Goal: Information Seeking & Learning: Learn about a topic

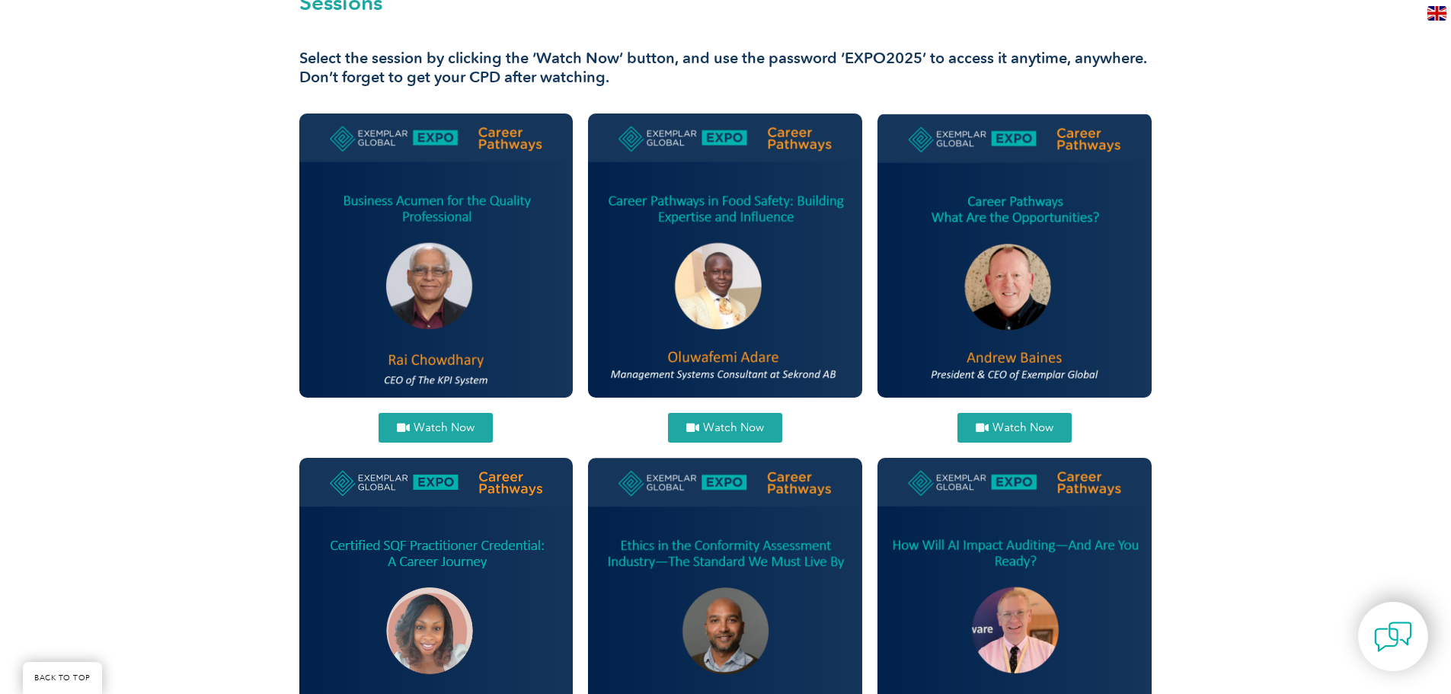
scroll to position [552, 0]
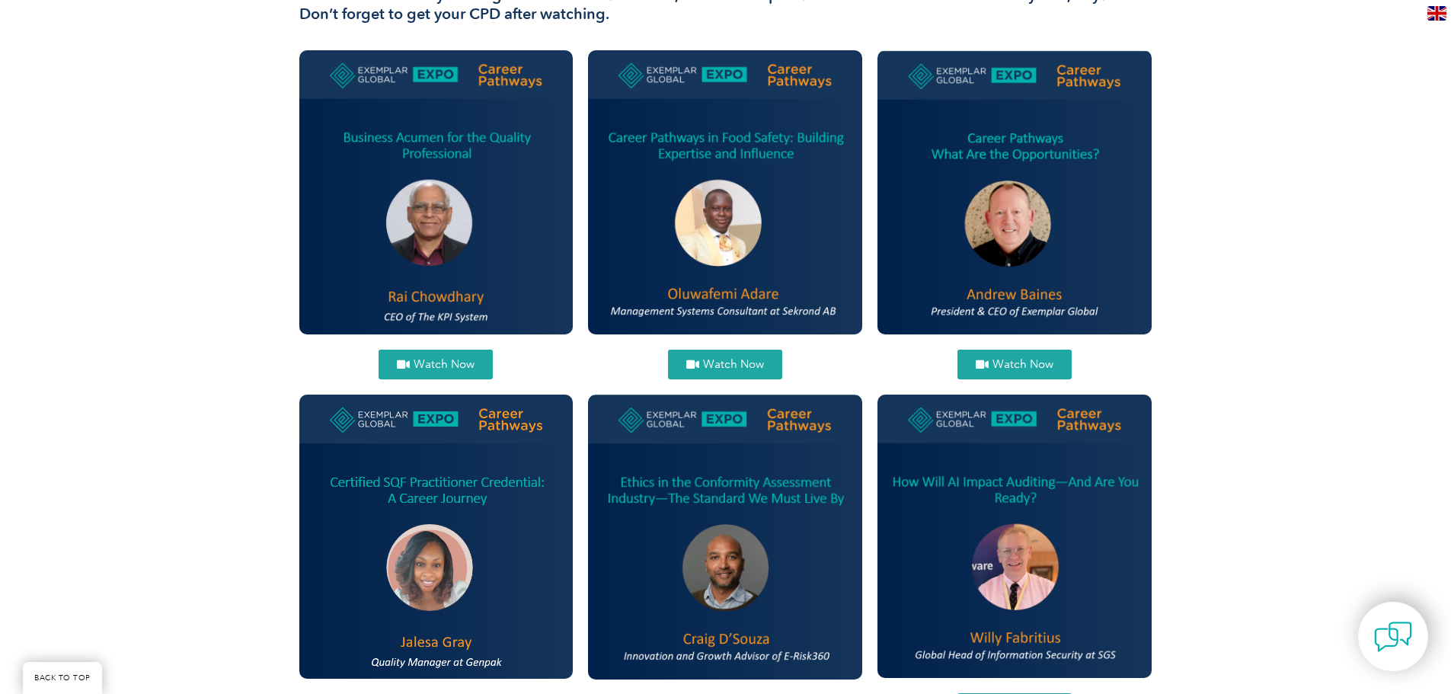
click at [447, 354] on link "Watch Now" at bounding box center [436, 365] width 114 height 30
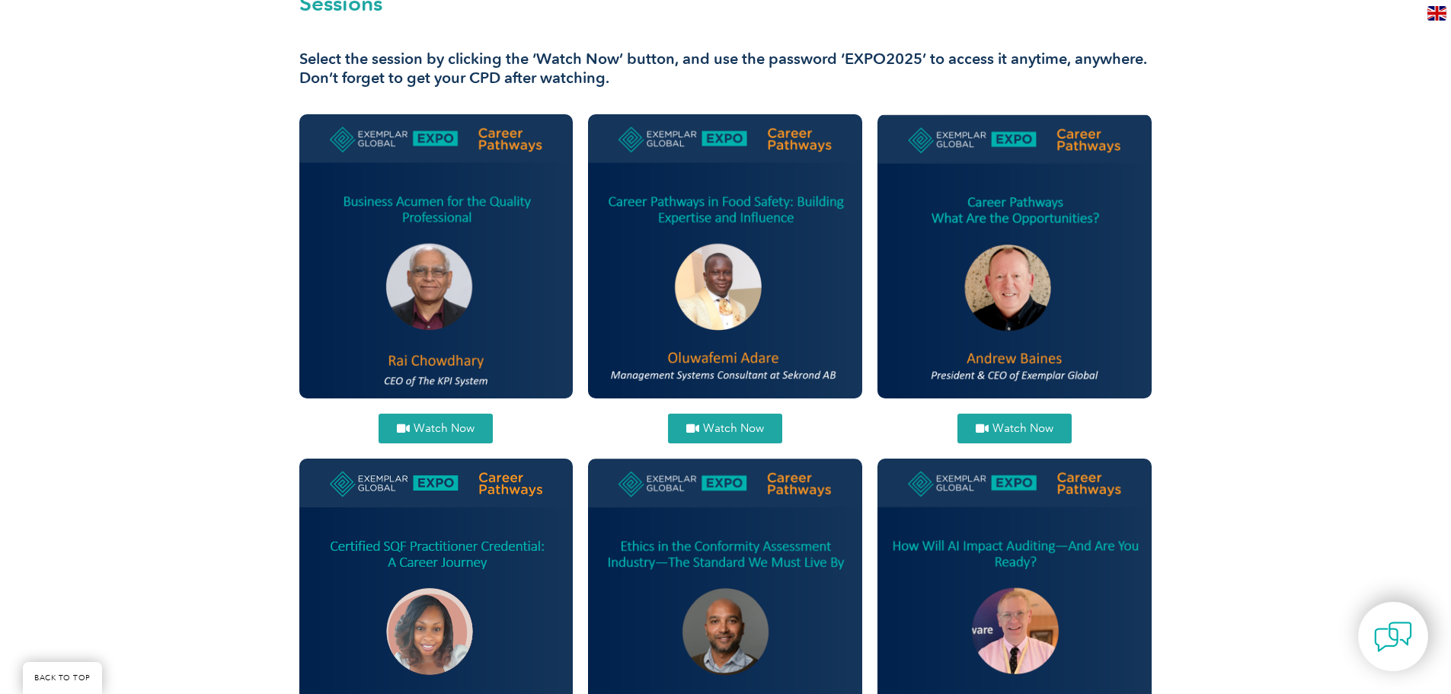
scroll to position [229, 0]
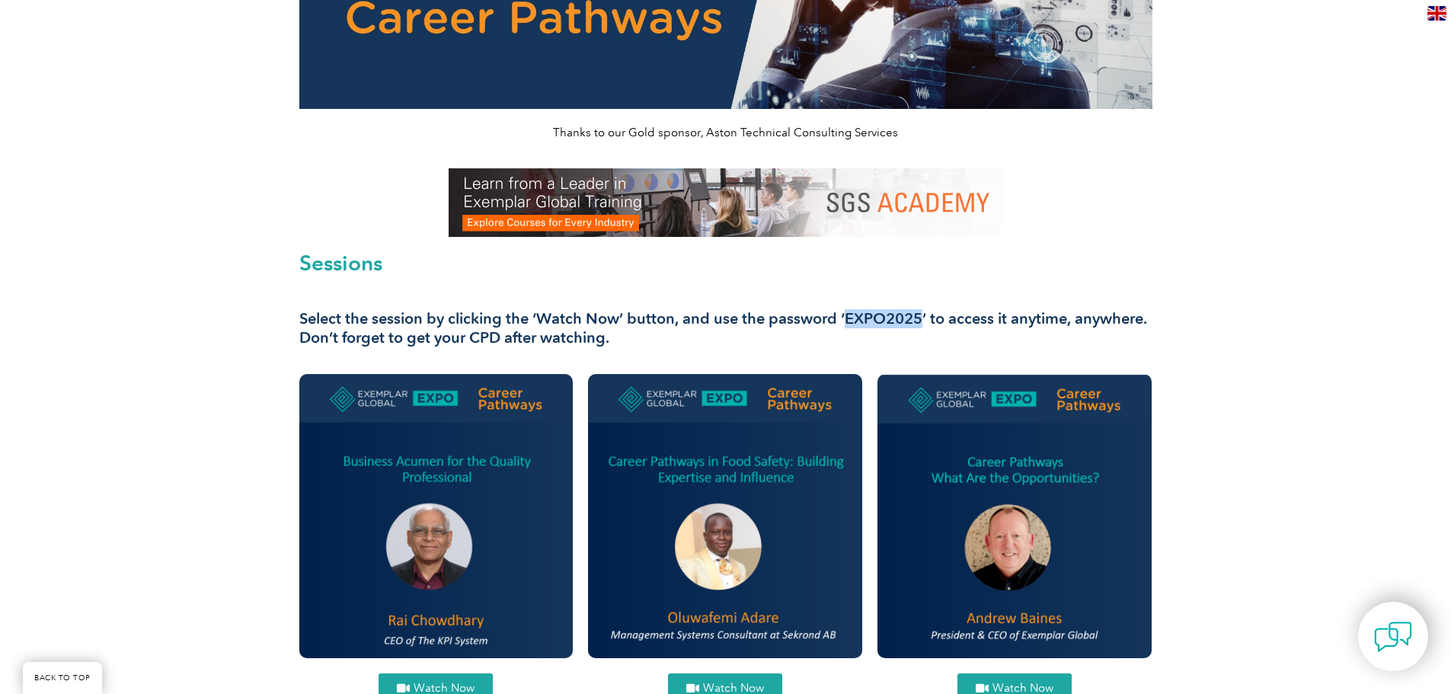
drag, startPoint x: 847, startPoint y: 317, endPoint x: 923, endPoint y: 313, distance: 76.3
click at [923, 313] on h3 "Select the session by clicking the ‘Watch Now’ button, and use the password ‘EX…" at bounding box center [725, 328] width 853 height 38
copy h3 "EXPO2025"
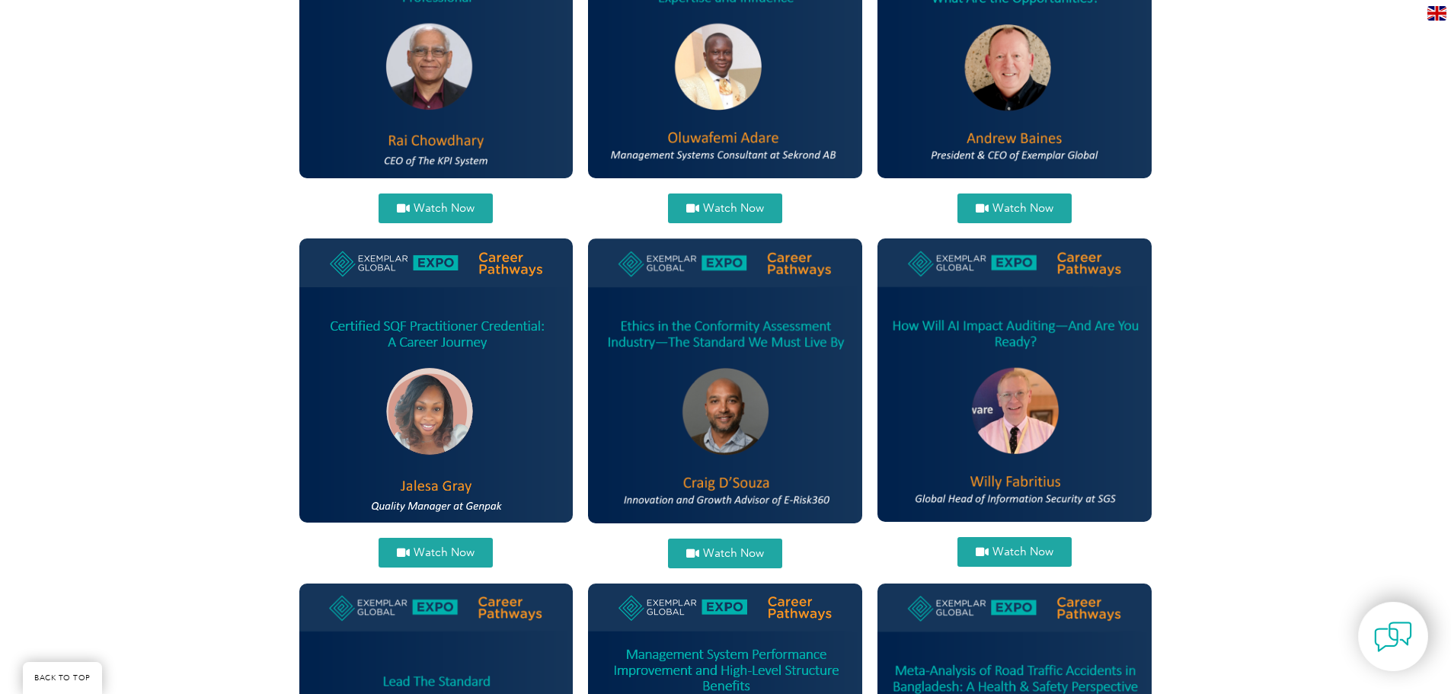
scroll to position [724, 0]
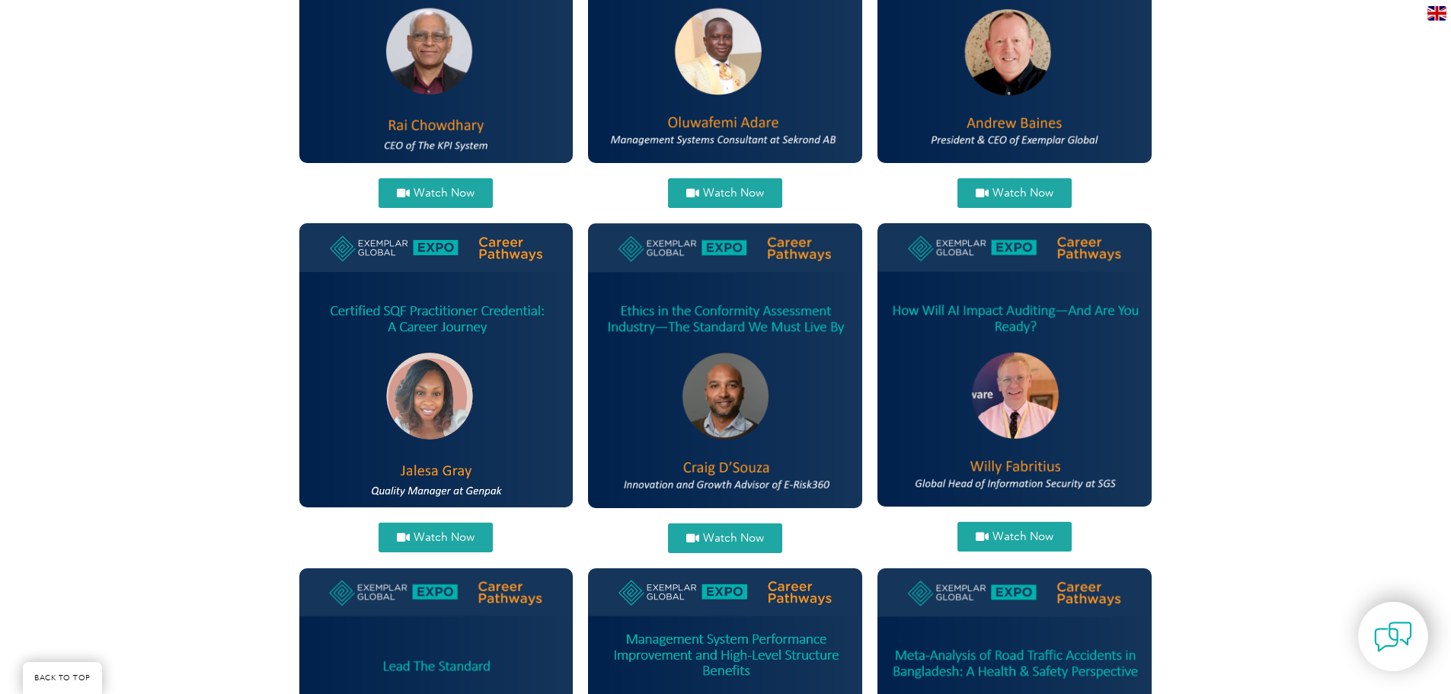
click at [984, 536] on icon at bounding box center [982, 536] width 13 height 11
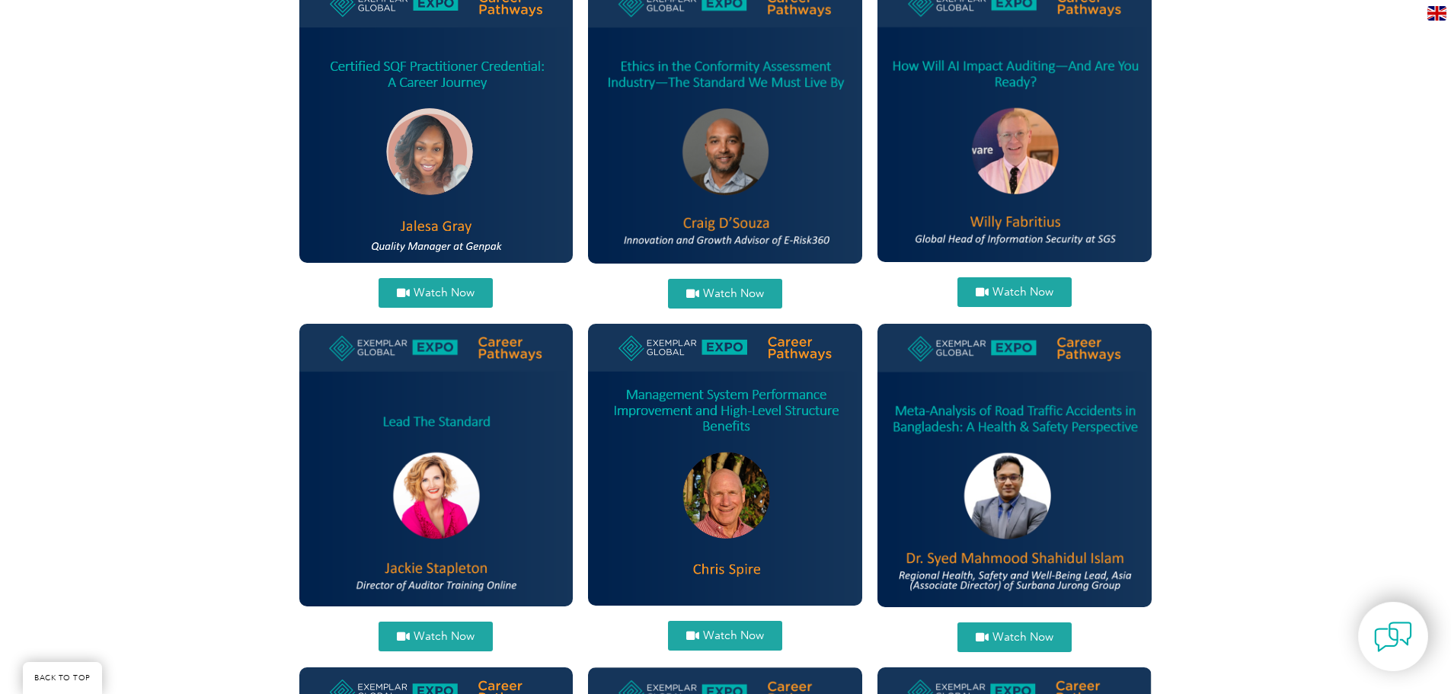
scroll to position [991, 0]
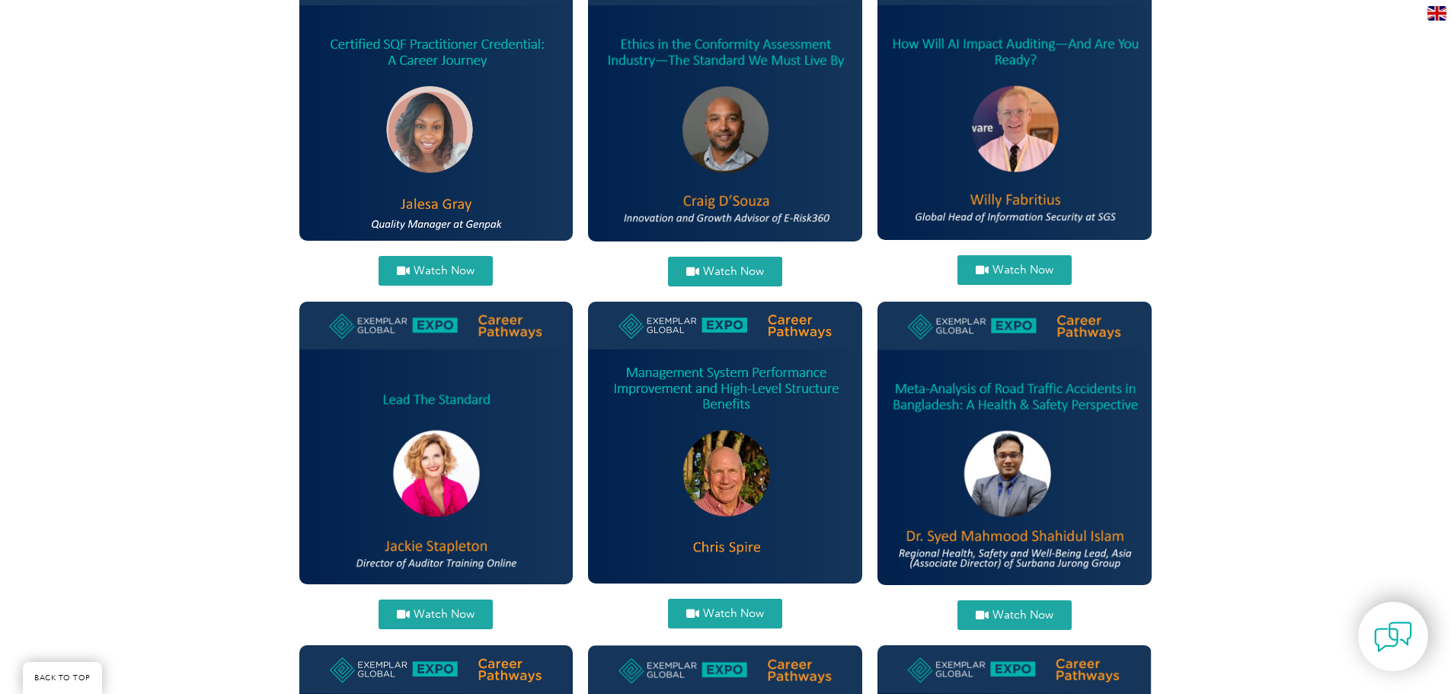
click at [451, 268] on span "Watch Now" at bounding box center [444, 270] width 61 height 11
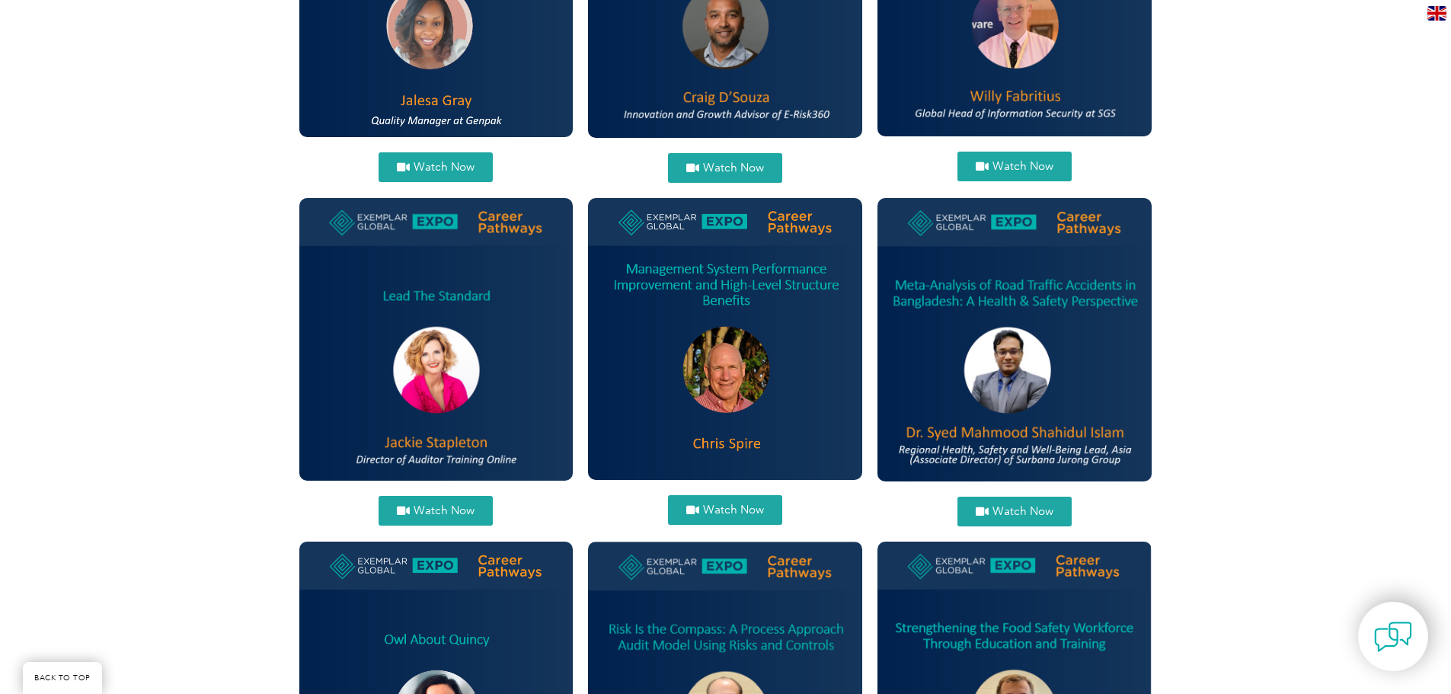
scroll to position [1124, 0]
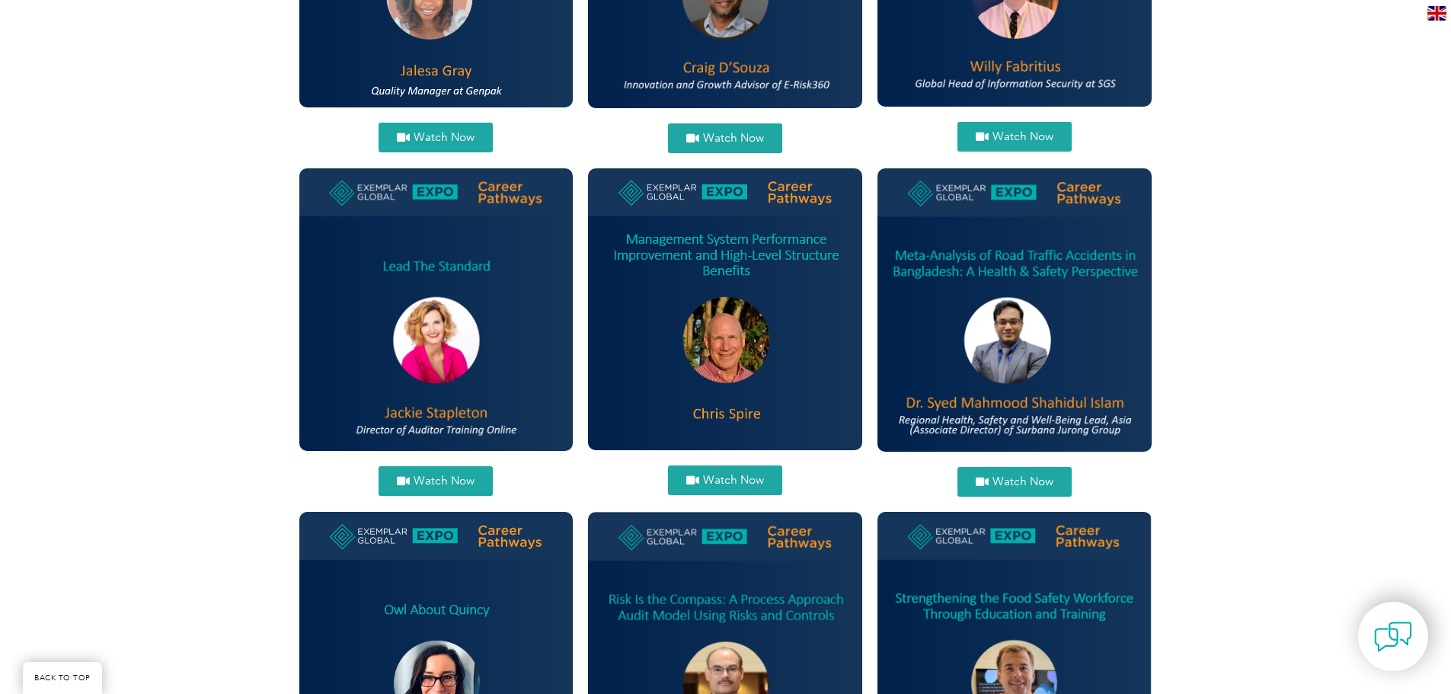
click at [454, 475] on span "Watch Now" at bounding box center [444, 480] width 61 height 11
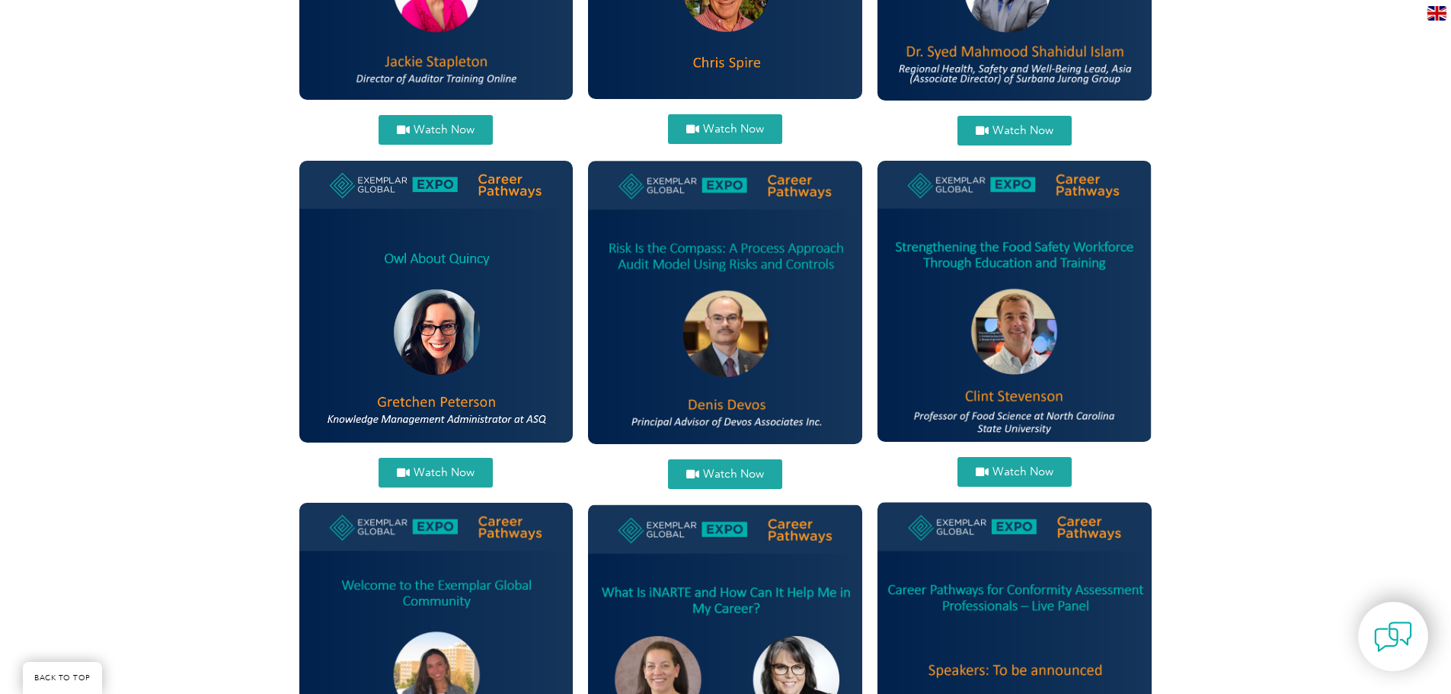
scroll to position [1524, 0]
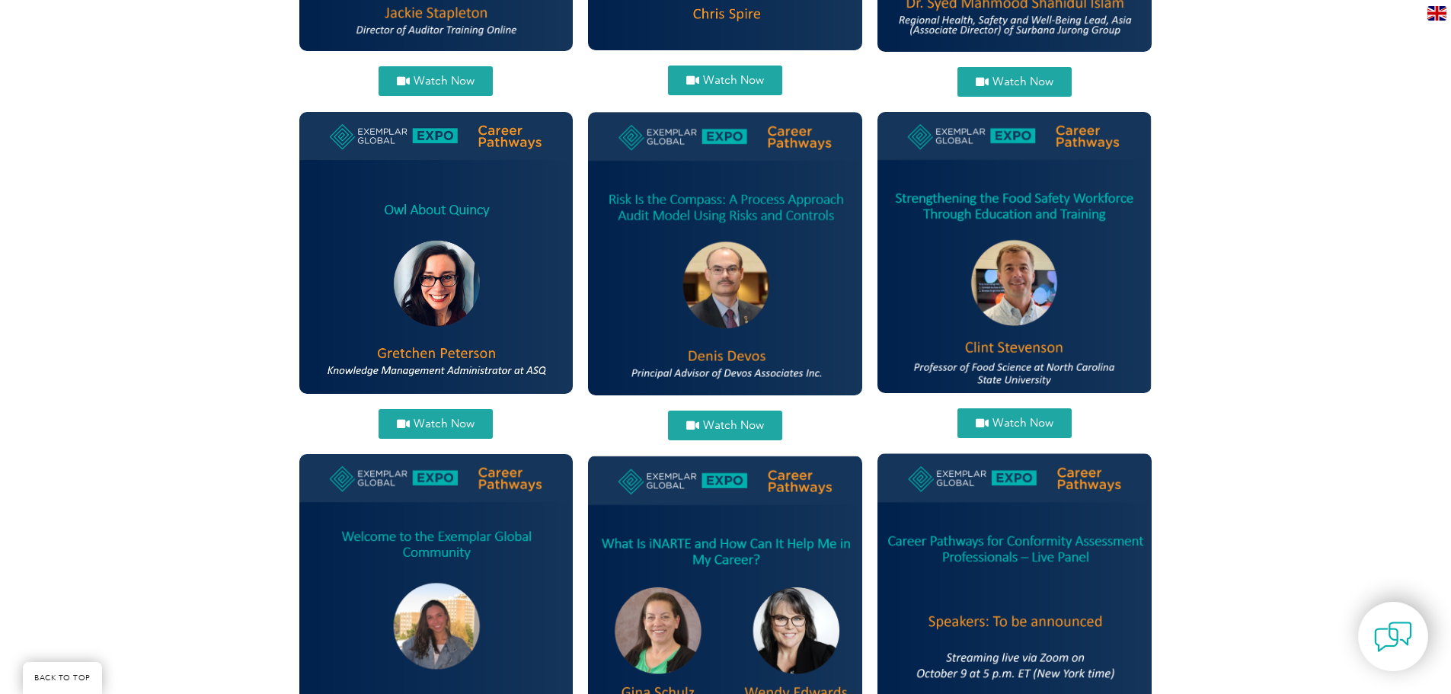
click at [439, 418] on span "Watch Now" at bounding box center [444, 423] width 61 height 11
click at [710, 422] on span "Watch Now" at bounding box center [733, 425] width 61 height 11
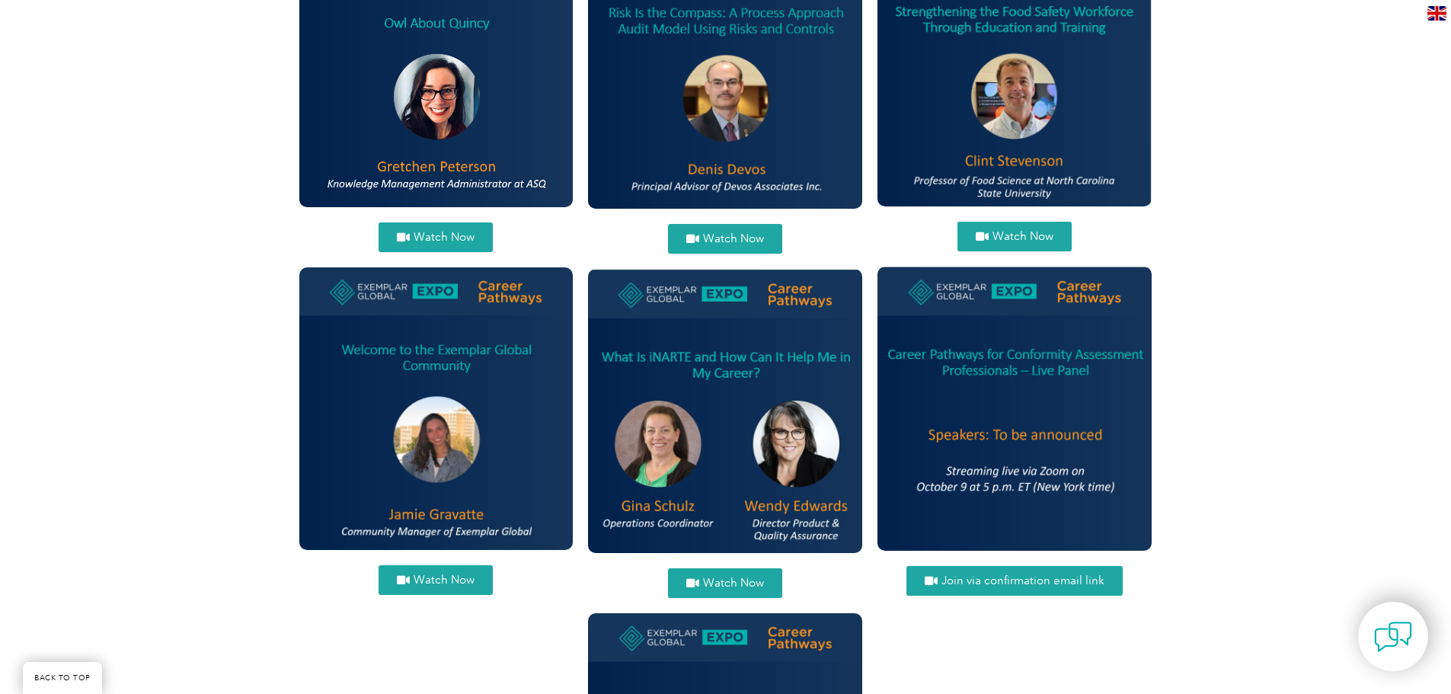
scroll to position [1810, 0]
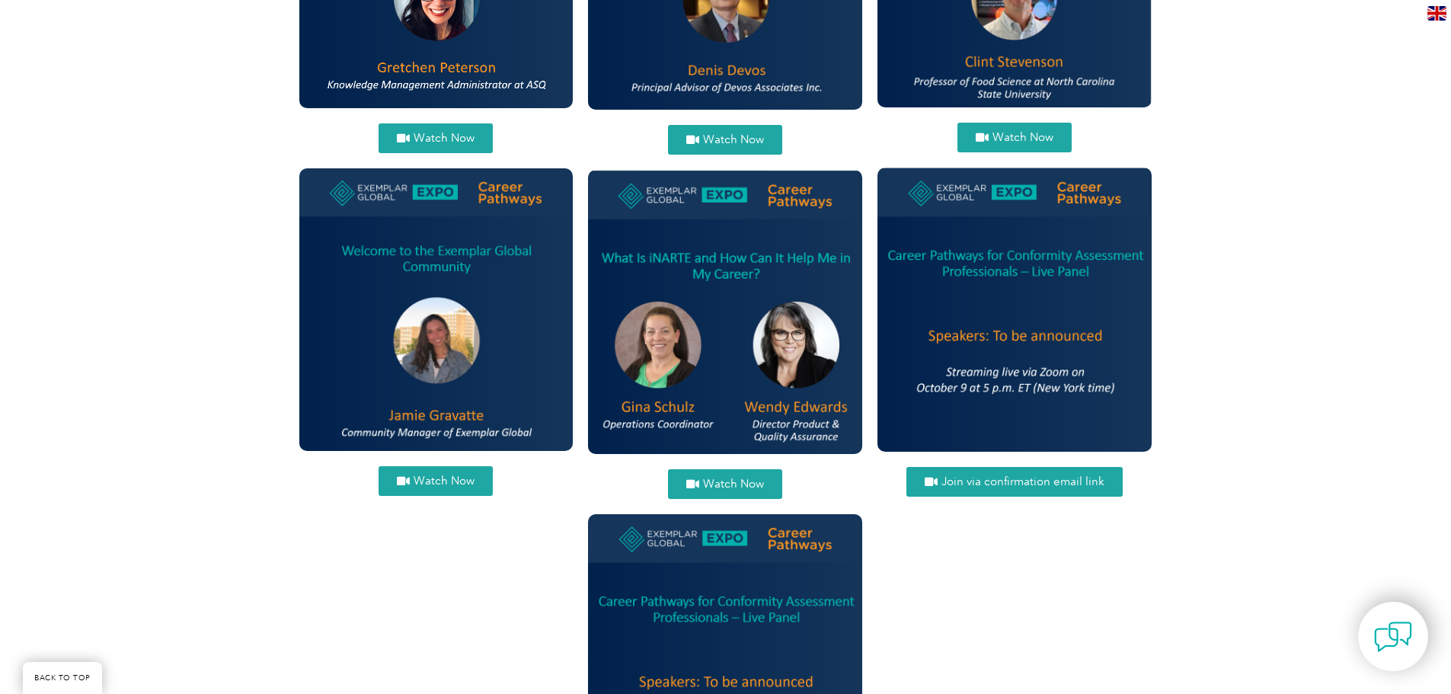
click at [673, 277] on img at bounding box center [725, 312] width 274 height 285
click at [720, 481] on span "Watch Now" at bounding box center [733, 483] width 61 height 11
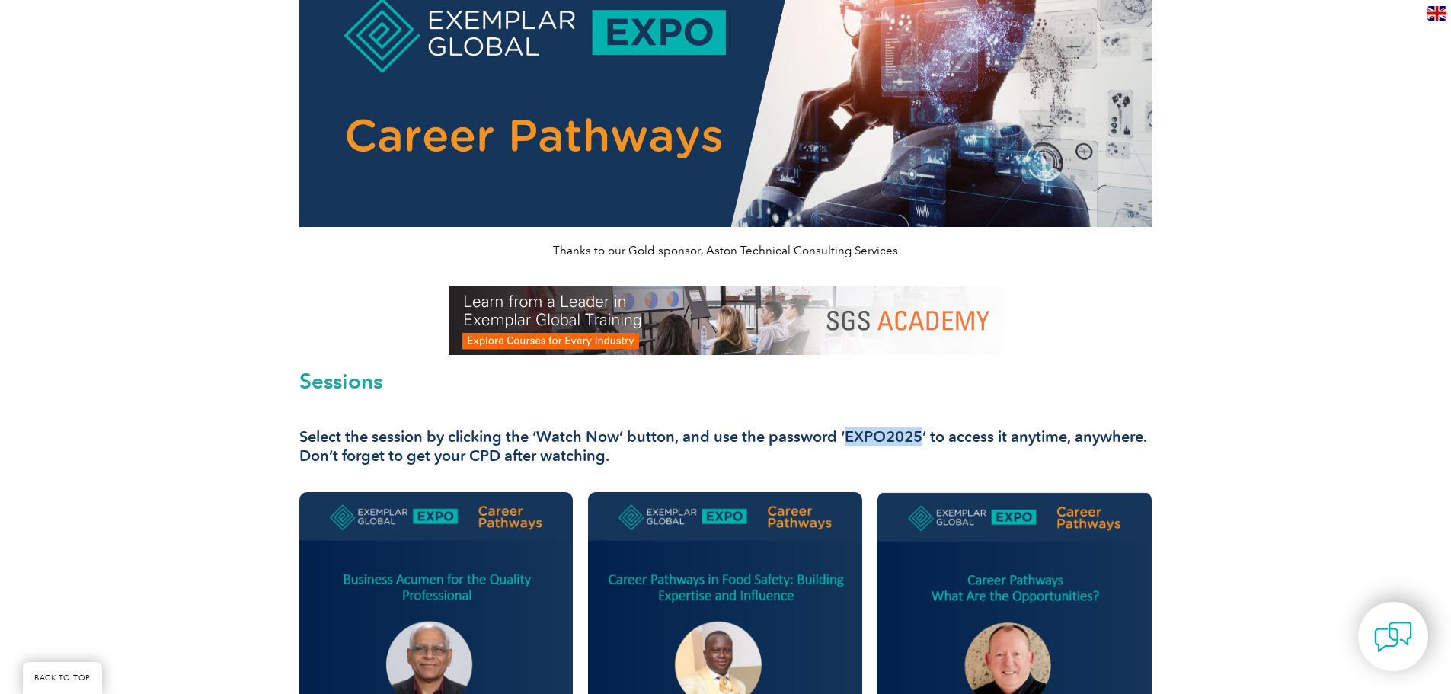
scroll to position [0, 0]
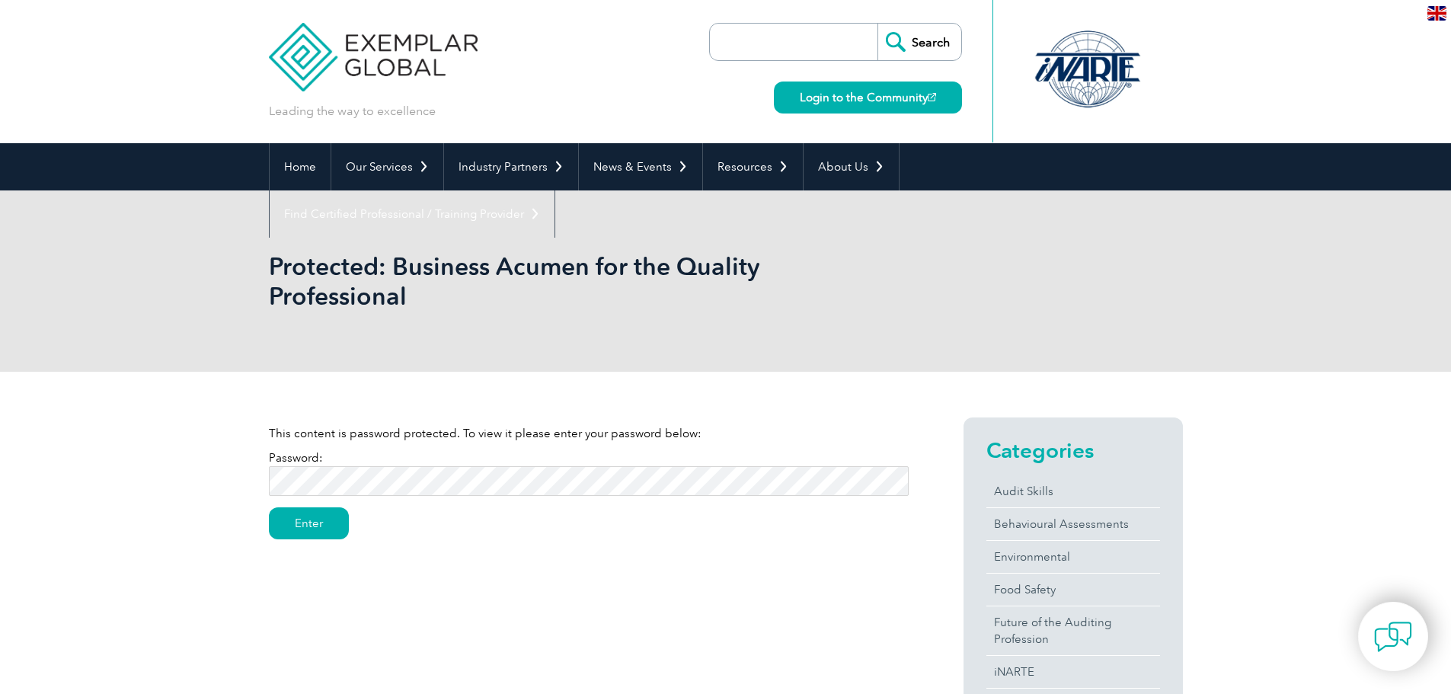
click at [461, 498] on p "Password: Enter" at bounding box center [589, 477] width 640 height 54
click at [302, 524] on input "Enter" at bounding box center [309, 523] width 80 height 32
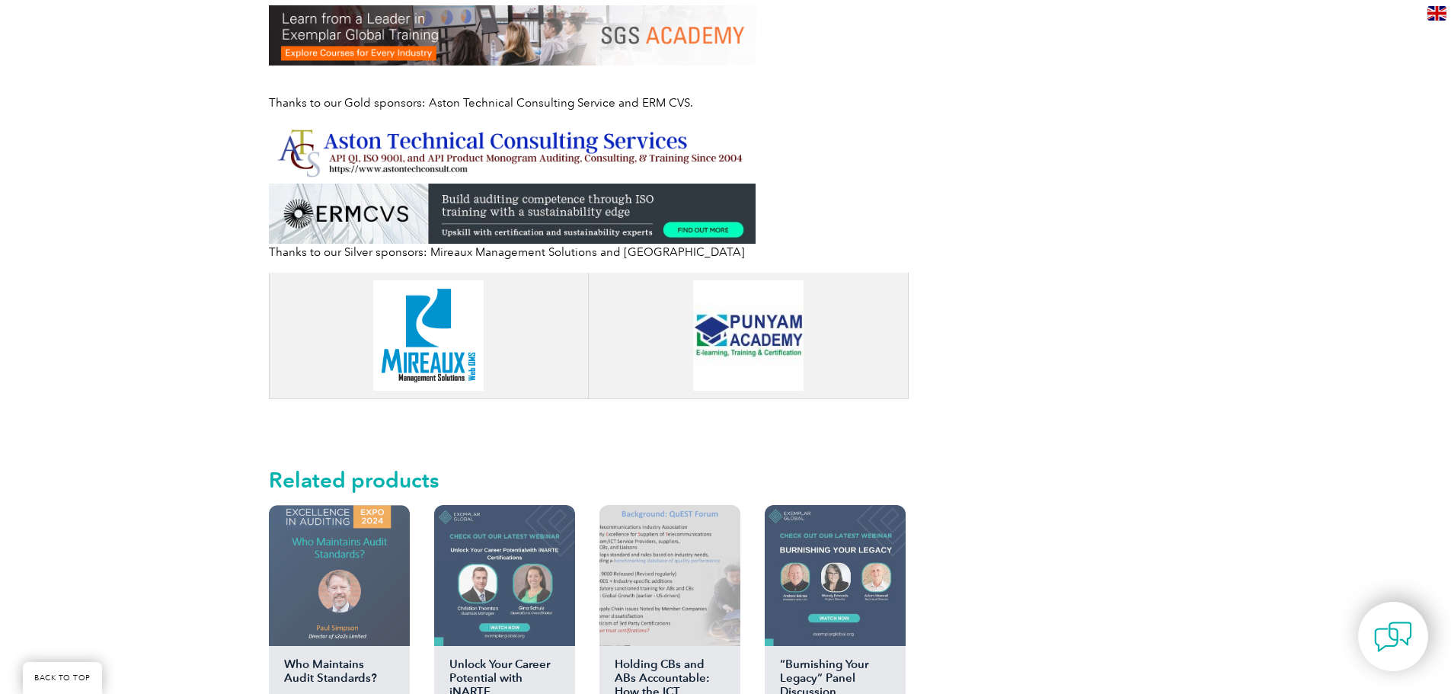
scroll to position [1486, 0]
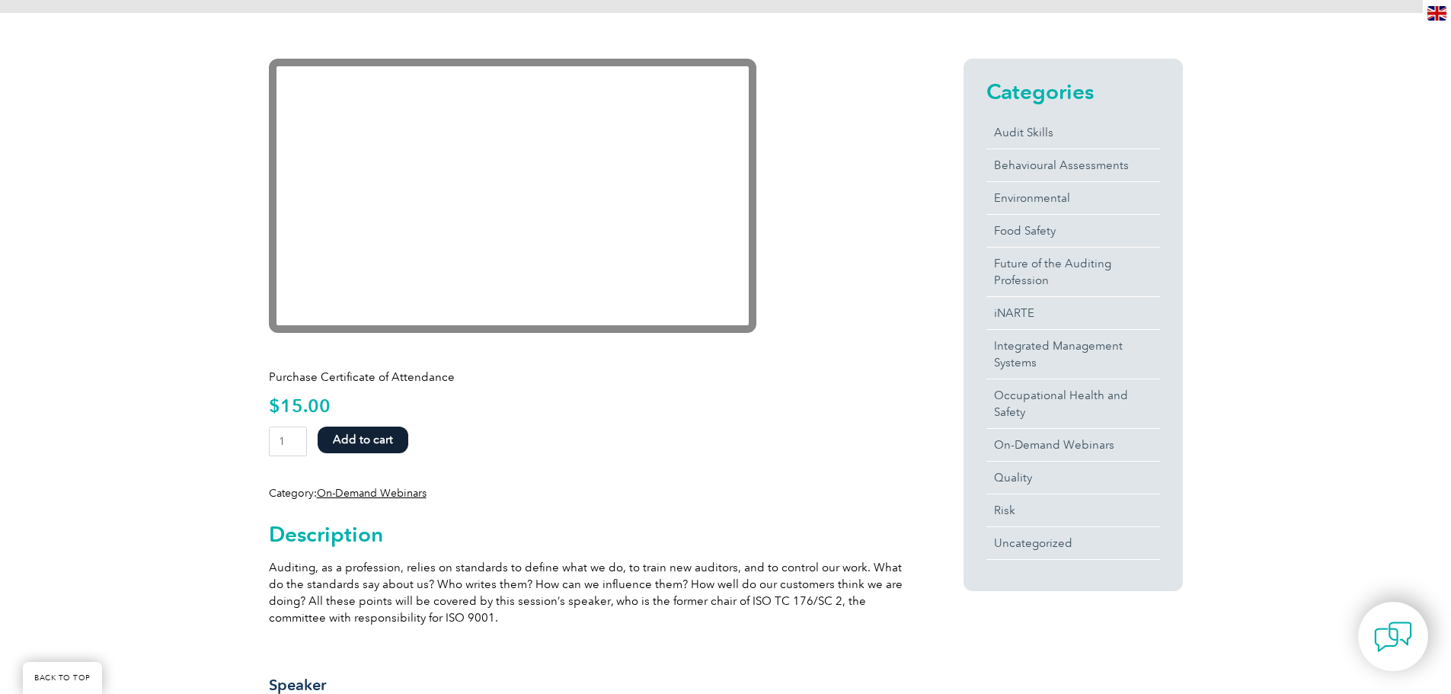
scroll to position [229, 0]
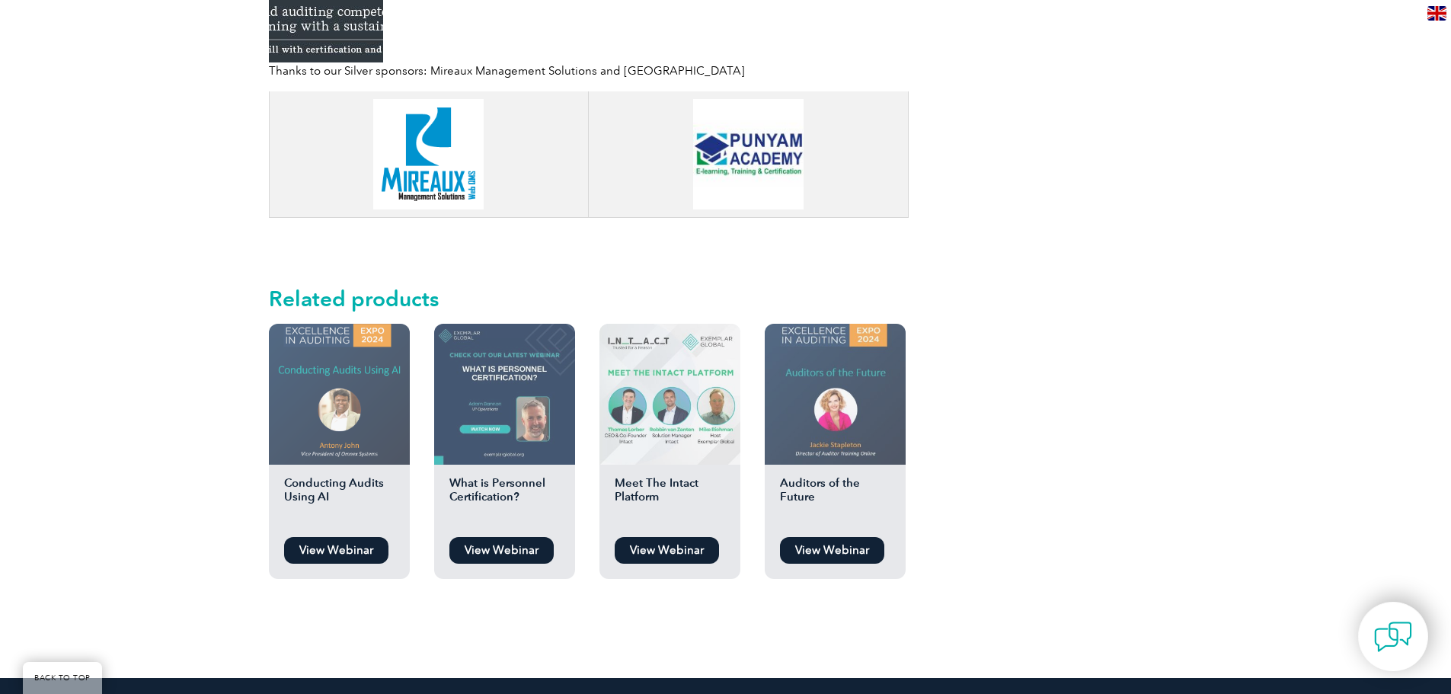
scroll to position [1467, 0]
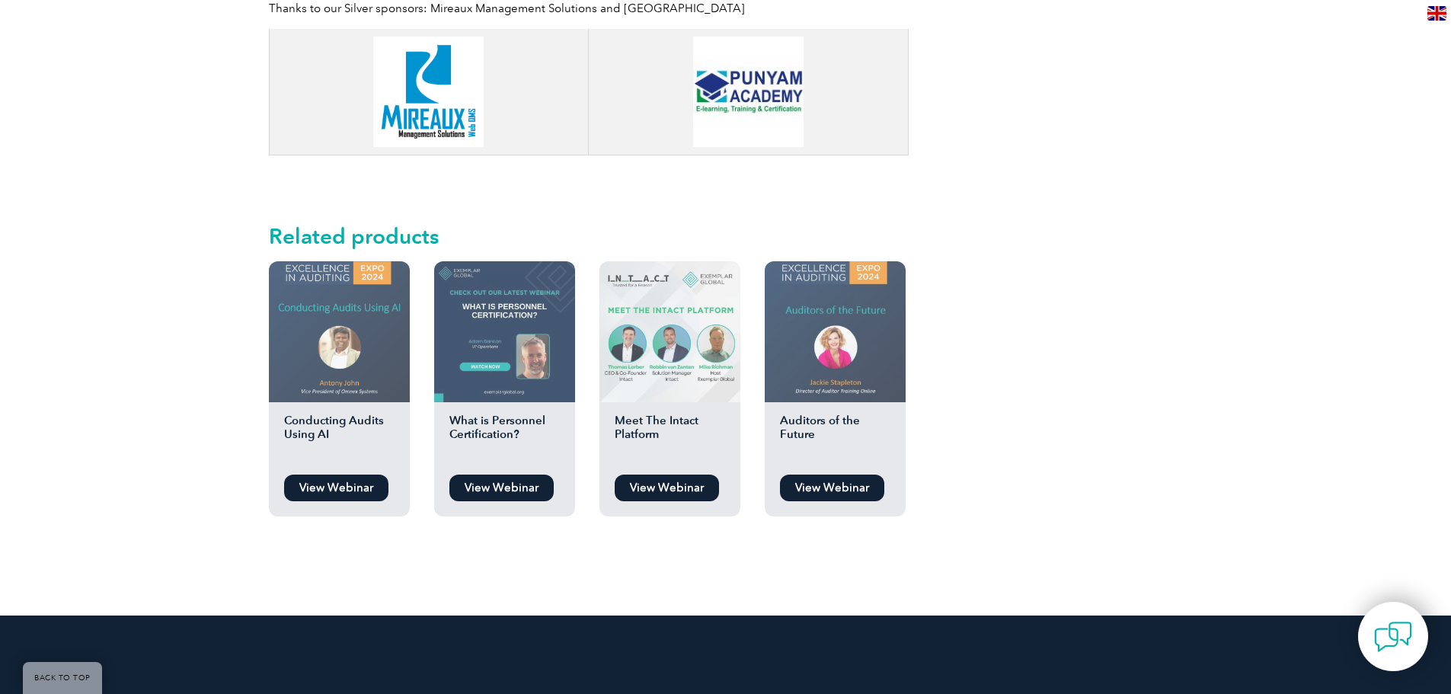
click at [696, 321] on img at bounding box center [670, 331] width 141 height 141
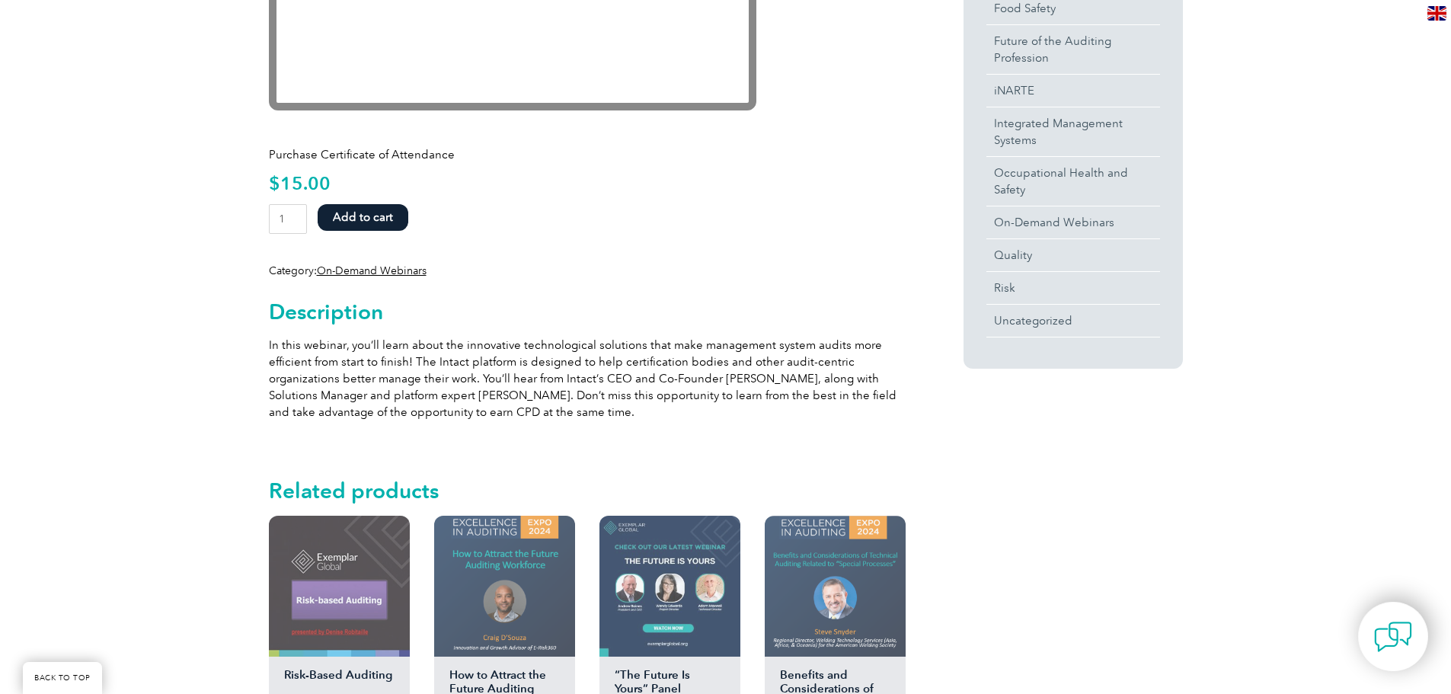
scroll to position [743, 0]
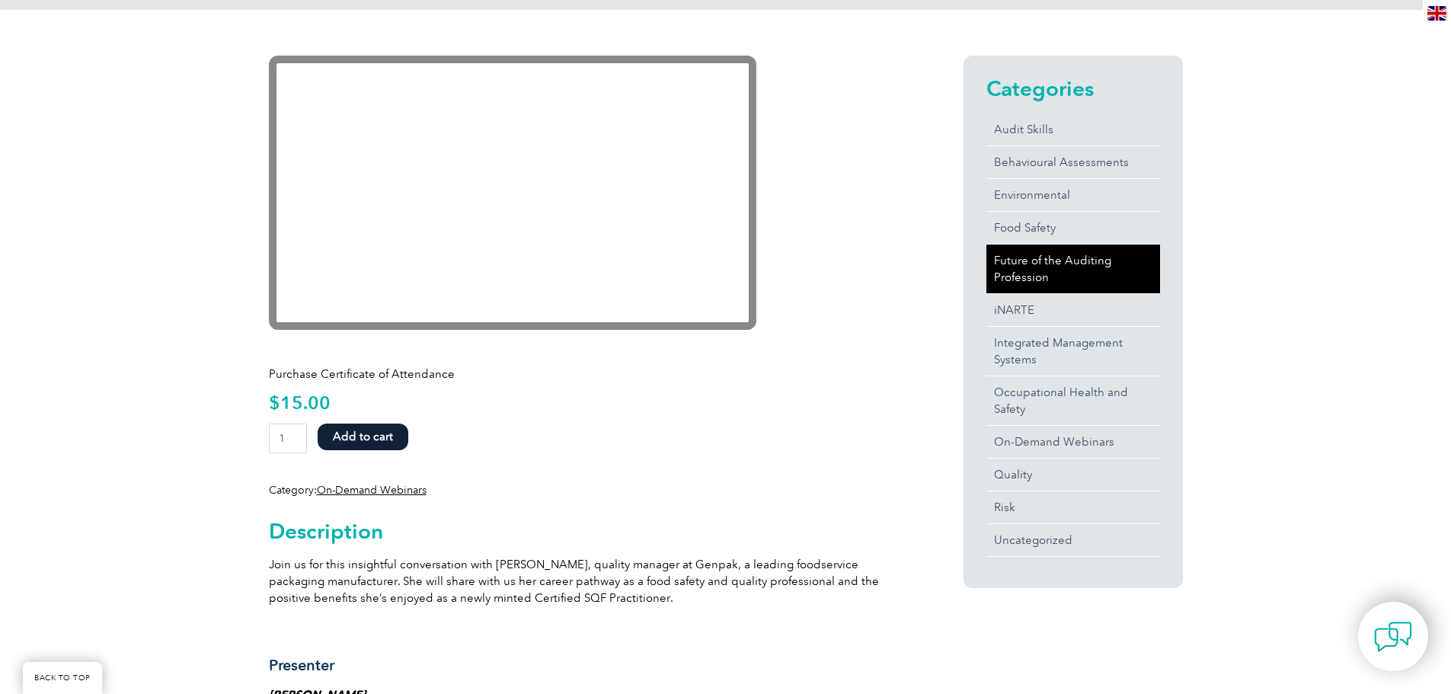
scroll to position [533, 0]
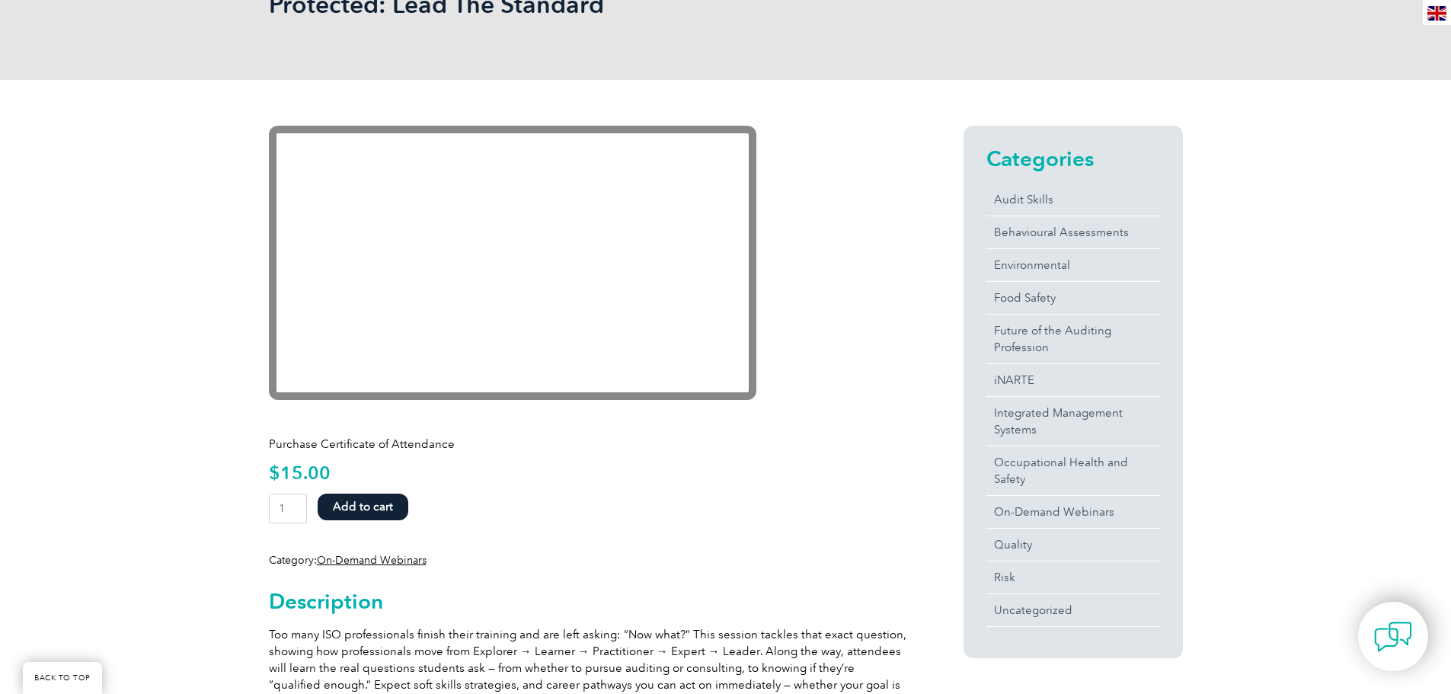
scroll to position [210, 0]
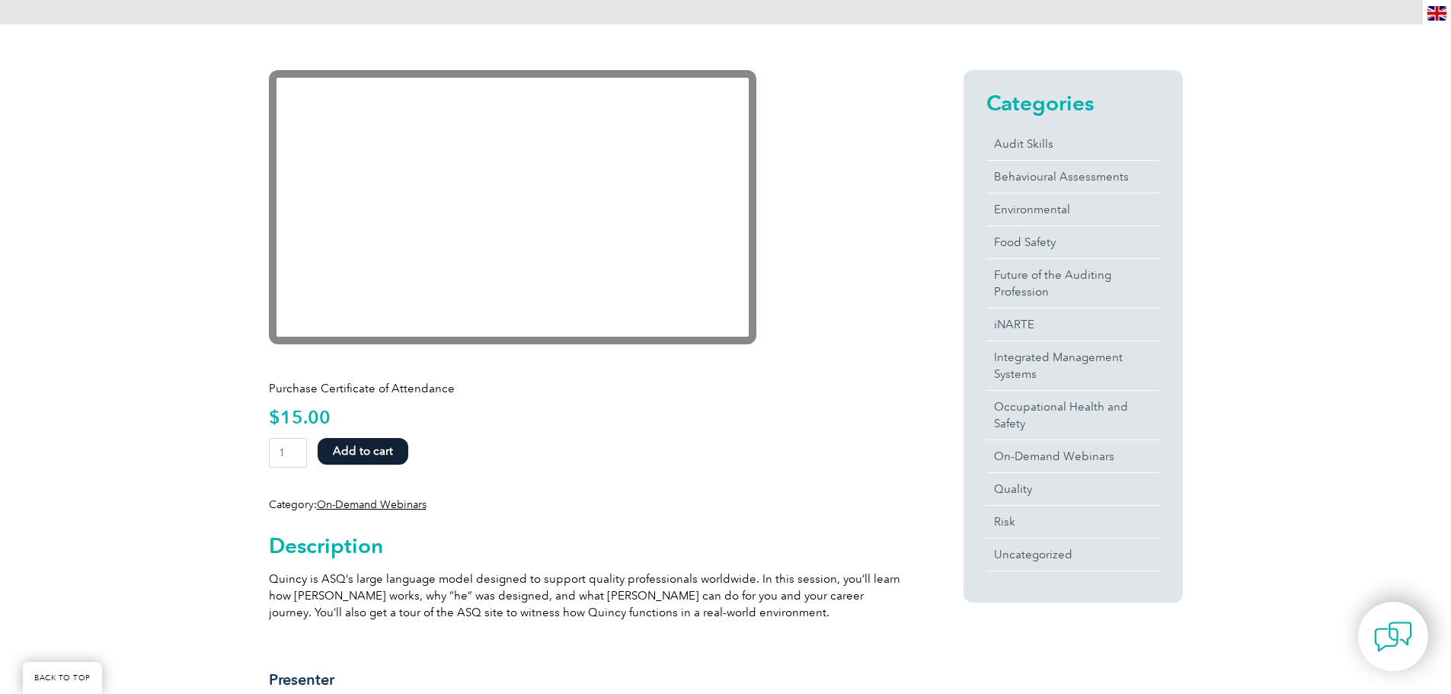
scroll to position [457, 0]
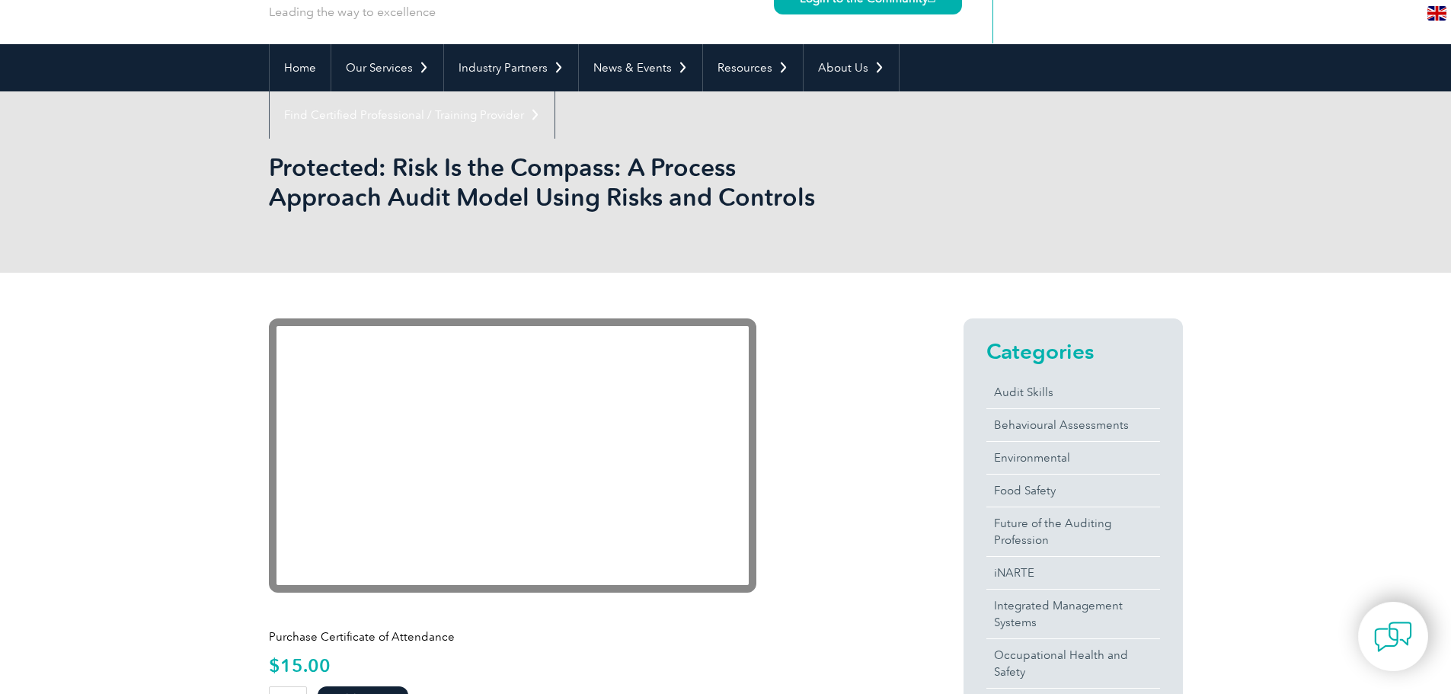
scroll to position [95, 0]
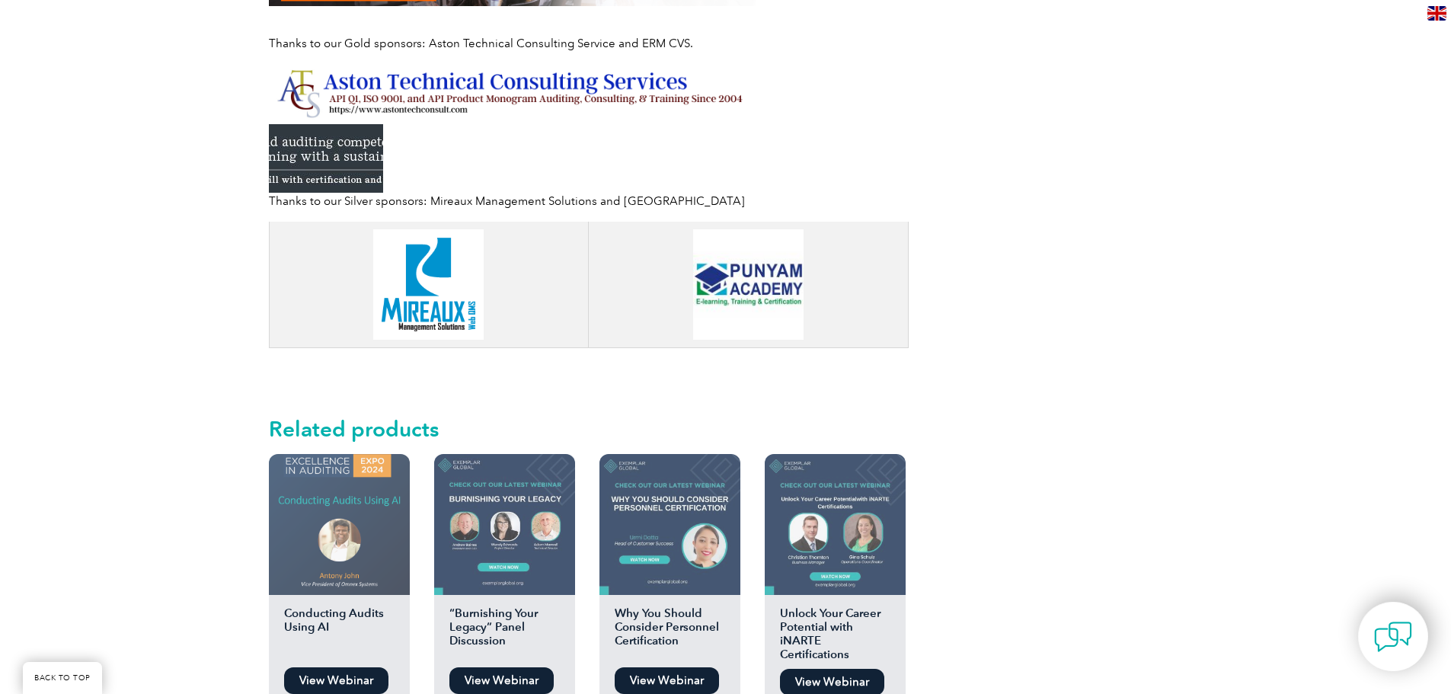
scroll to position [1295, 0]
